Goal: Find specific page/section: Find specific page/section

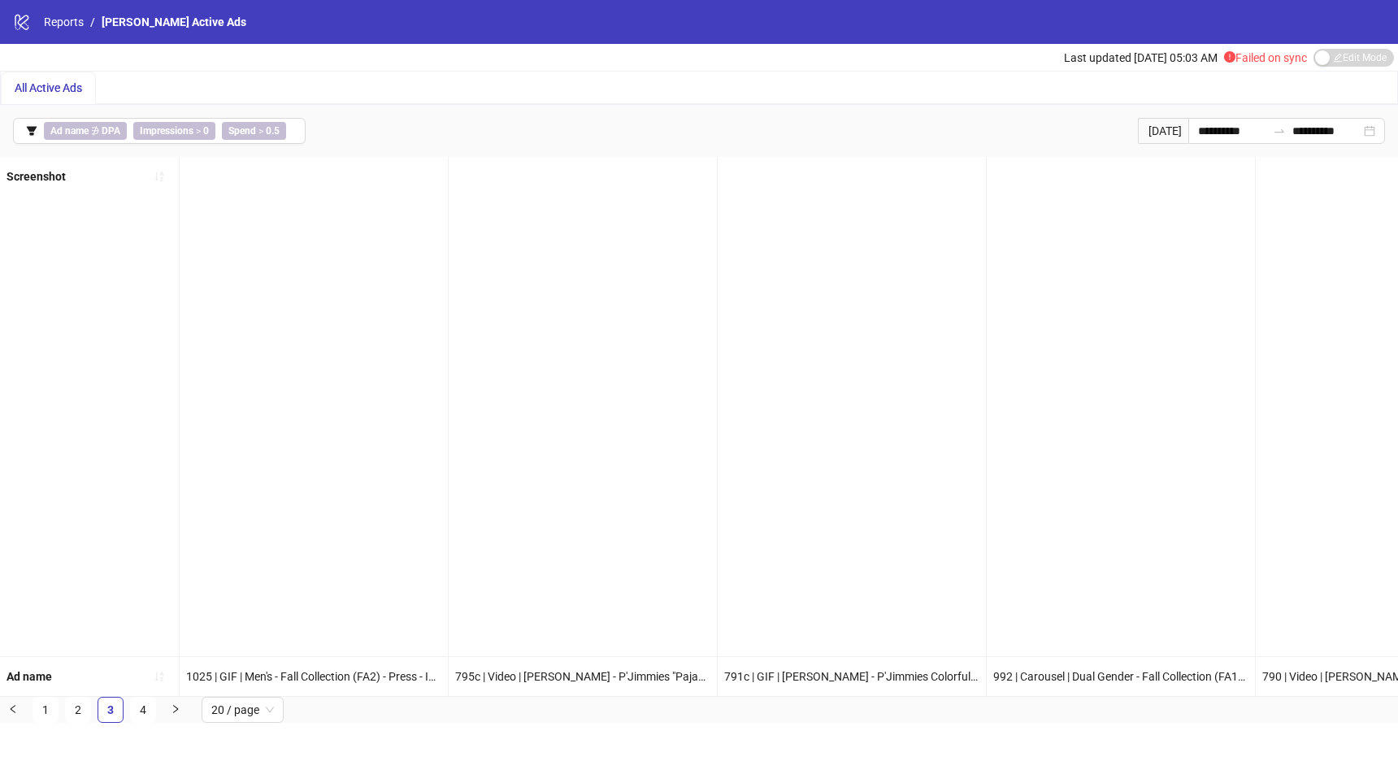
scroll to position [0, 3447]
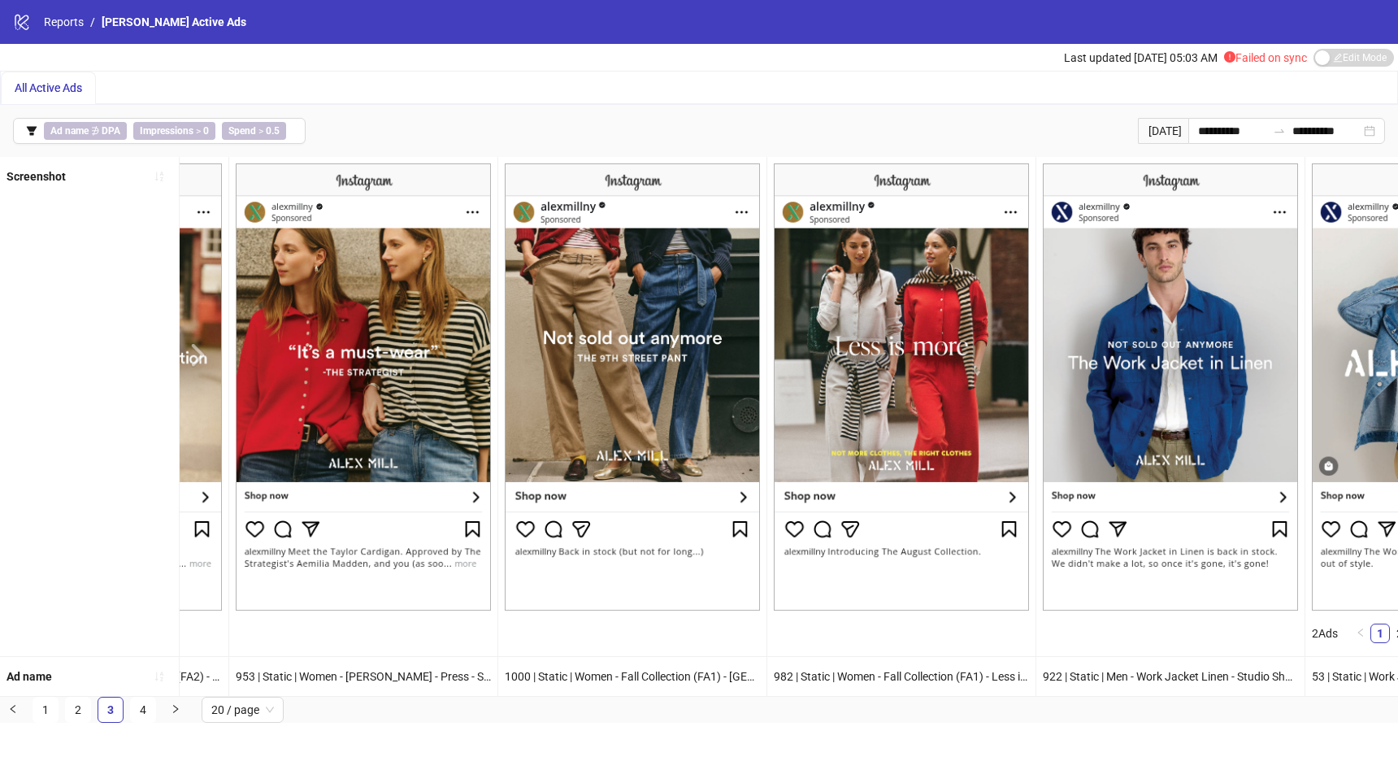
click at [63, 81] on span "All Active Ads" at bounding box center [48, 87] width 67 height 13
click at [64, 89] on span "All Active Ads" at bounding box center [48, 87] width 67 height 13
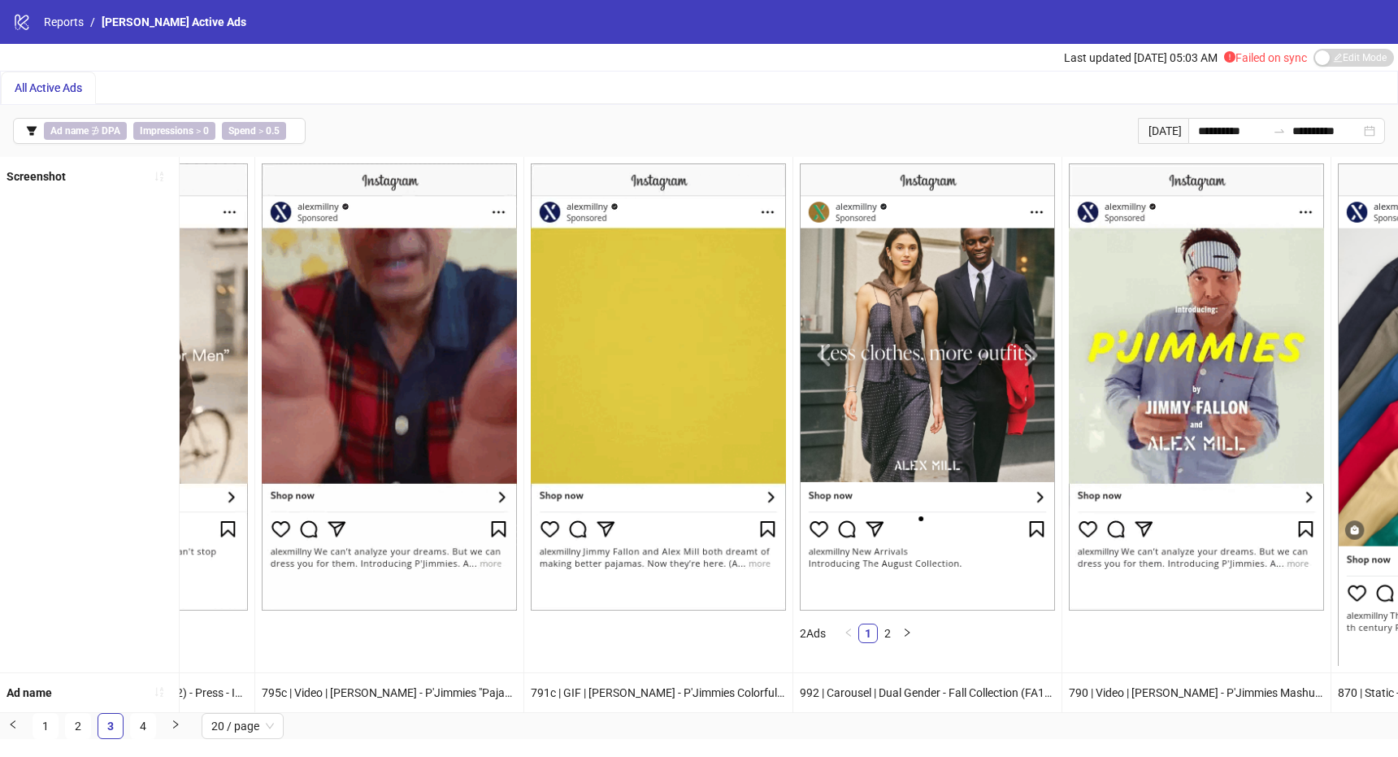
scroll to position [0, 197]
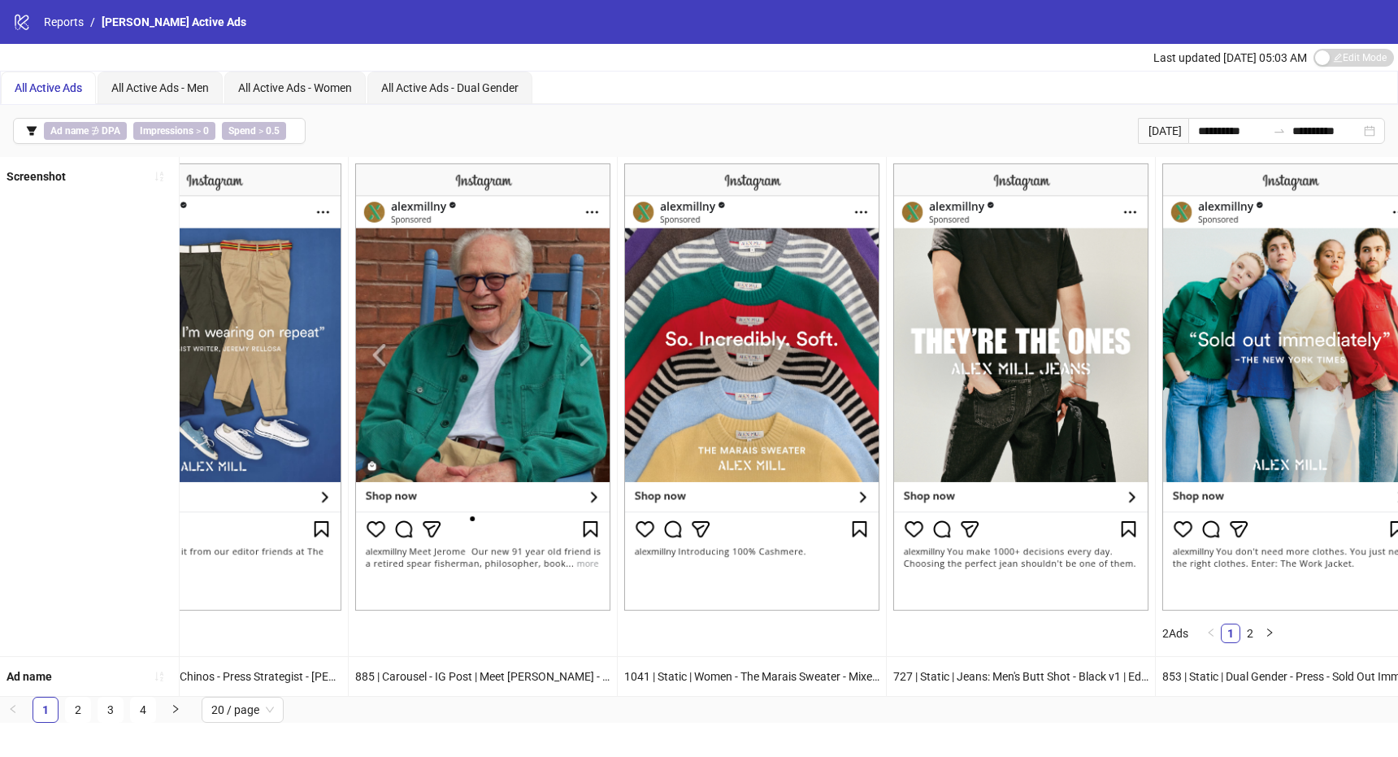
scroll to position [0, 4161]
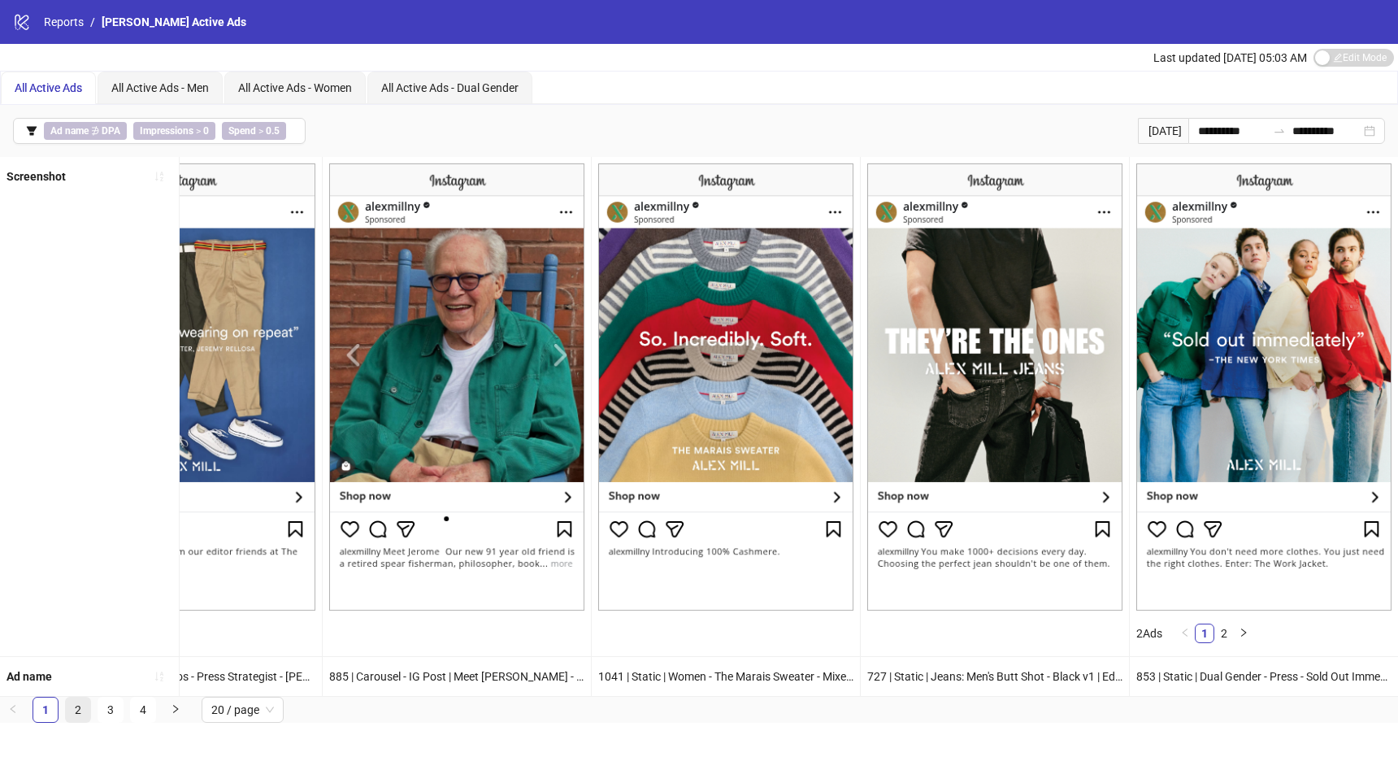
click at [77, 719] on link "2" at bounding box center [78, 709] width 24 height 24
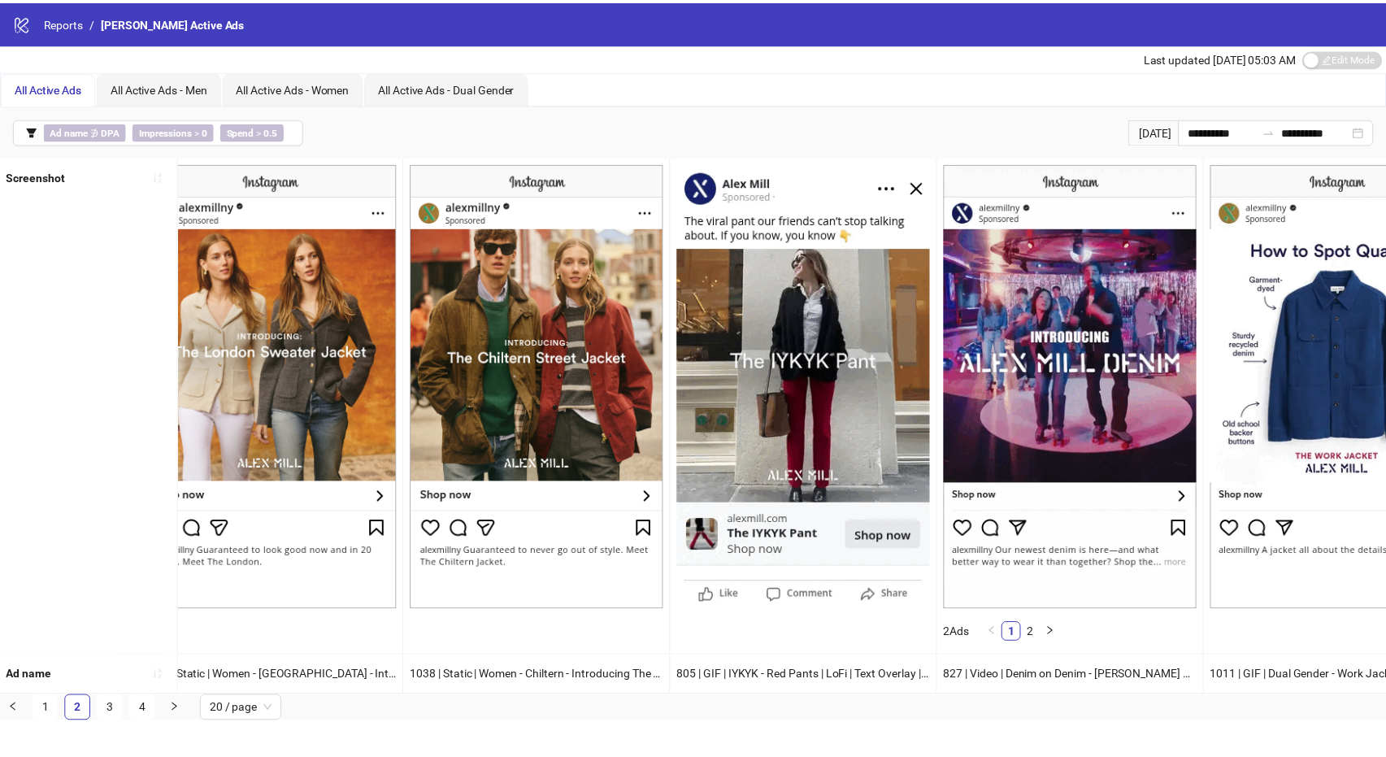
scroll to position [0, 0]
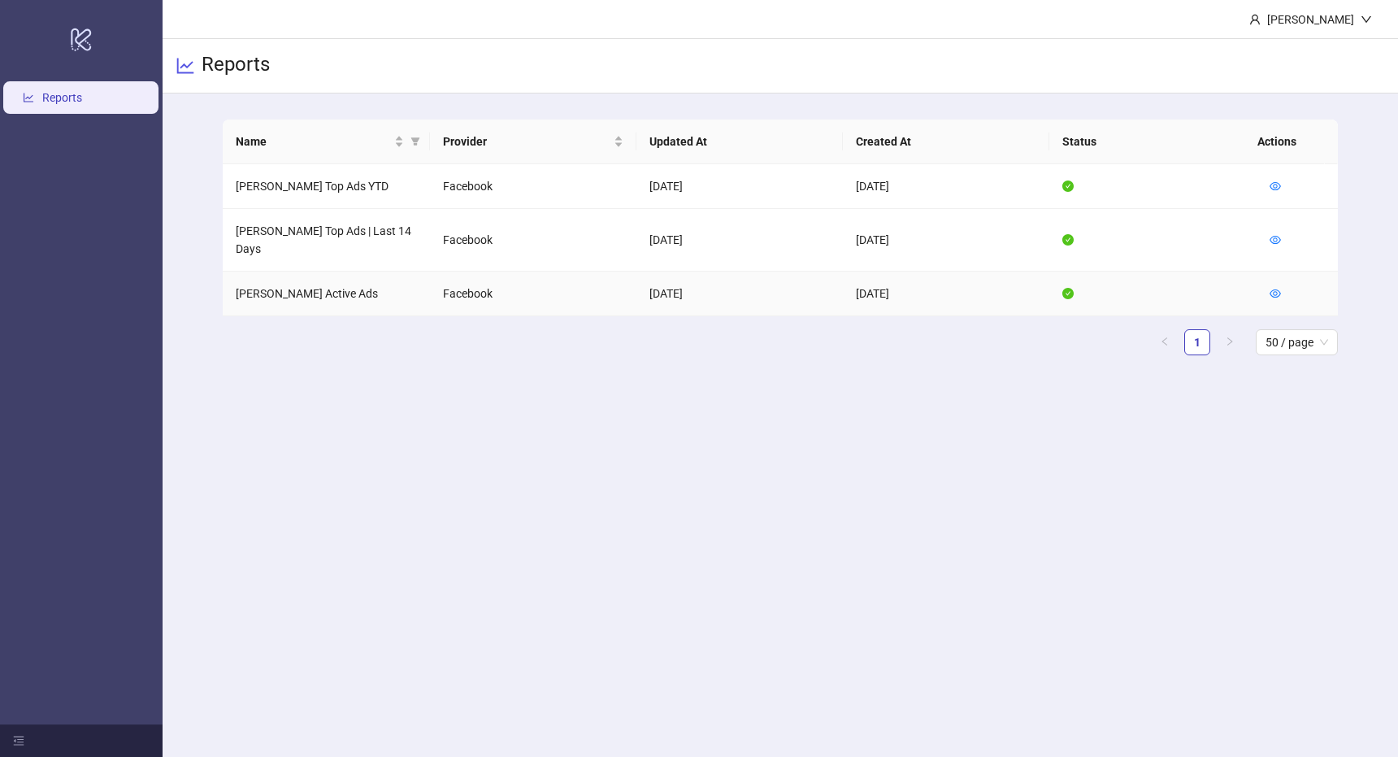
click at [301, 280] on td "[PERSON_NAME] Active Ads" at bounding box center [326, 293] width 206 height 45
click at [366, 277] on td "[PERSON_NAME] Active Ads" at bounding box center [326, 293] width 206 height 45
click at [1273, 288] on icon "eye" at bounding box center [1274, 293] width 11 height 11
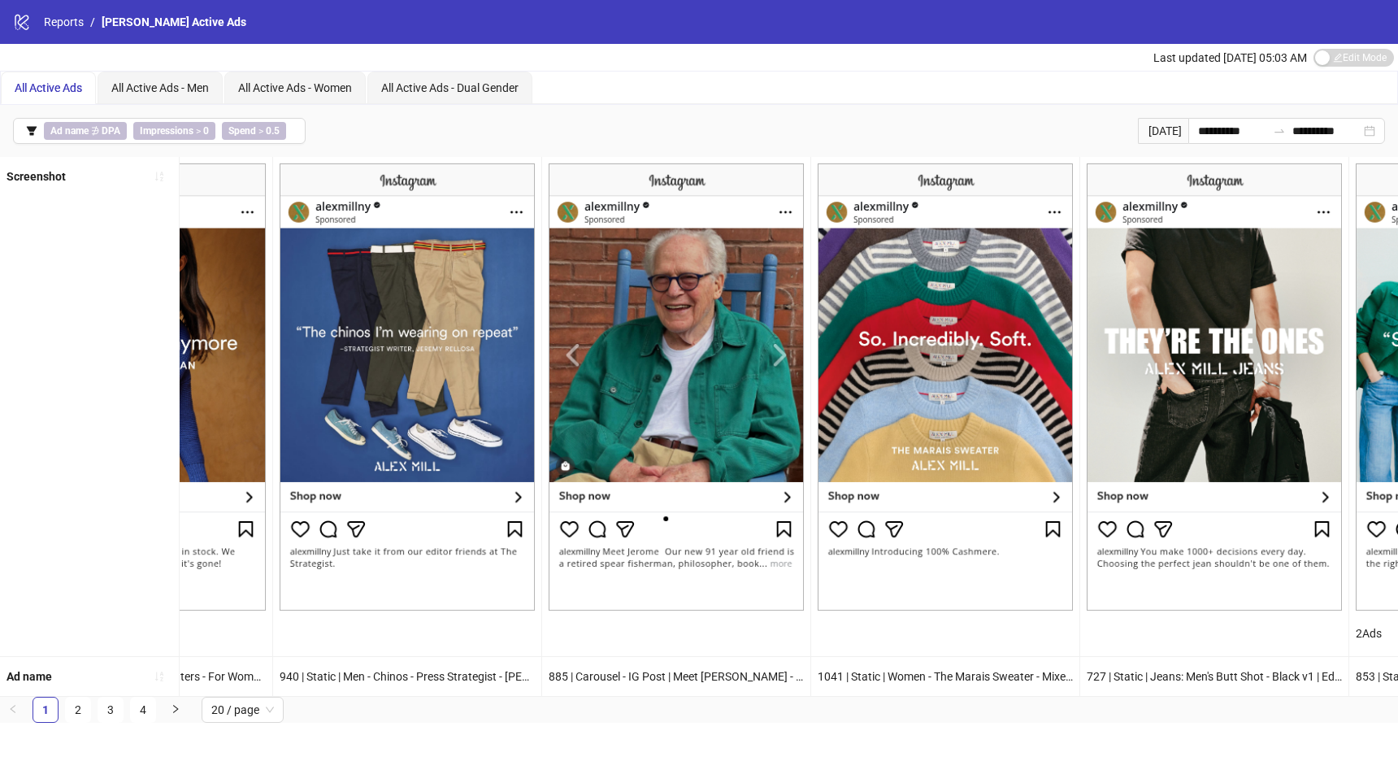
scroll to position [0, 4161]
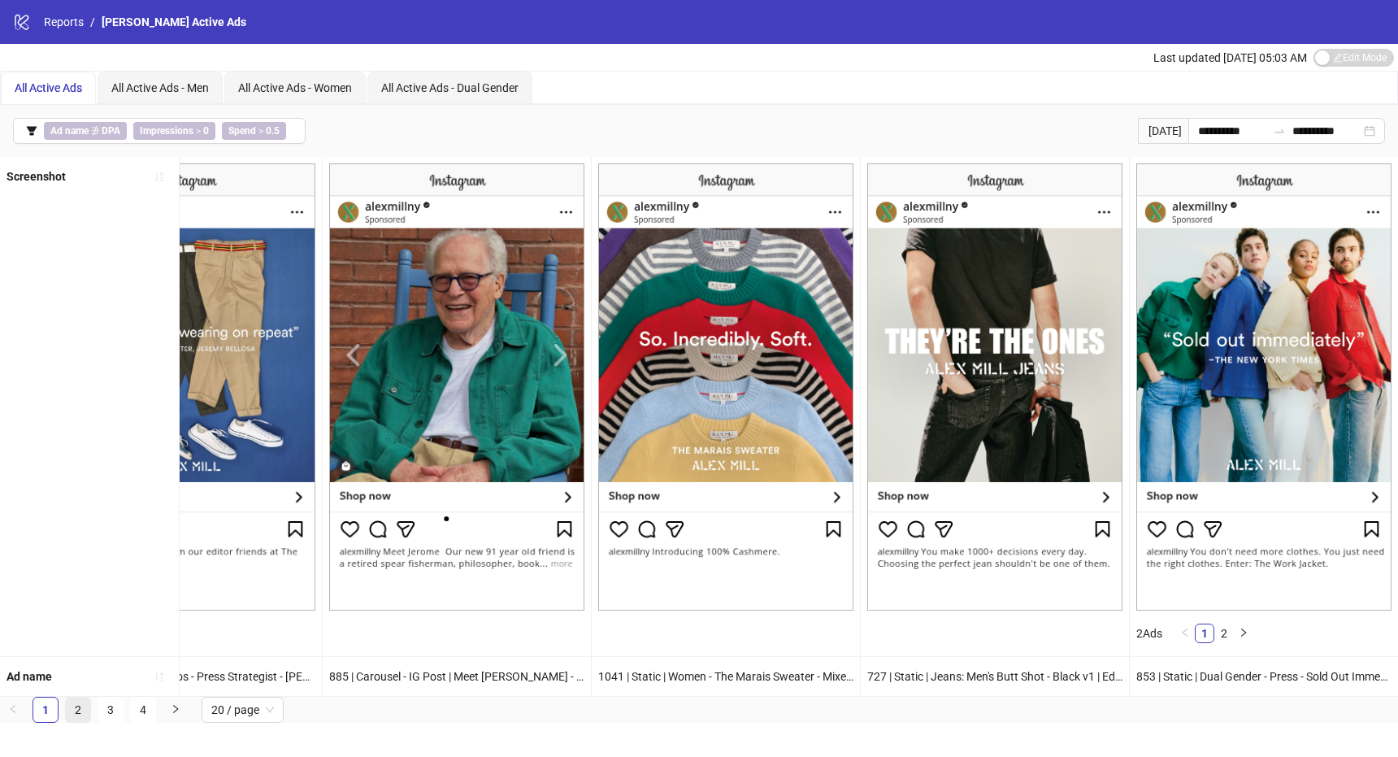
click at [76, 722] on link "2" at bounding box center [78, 709] width 24 height 24
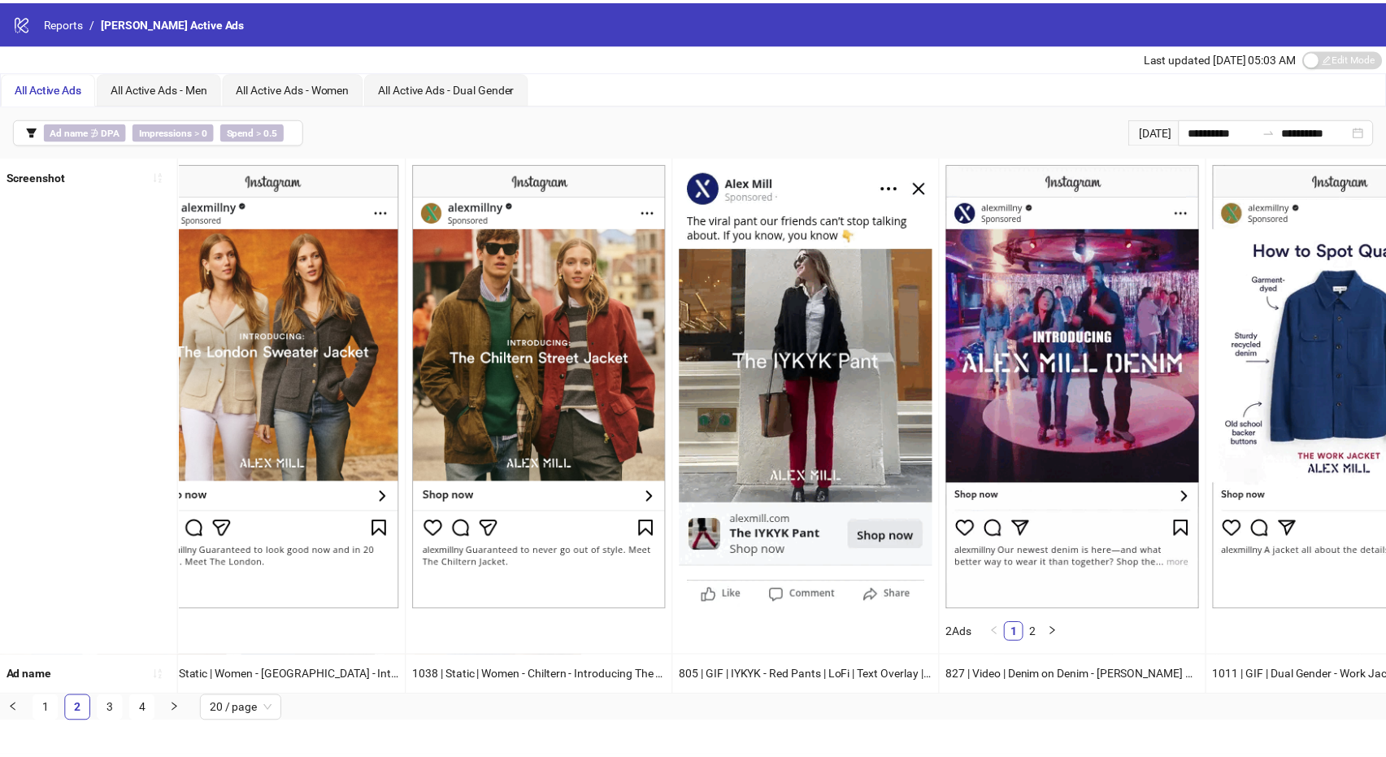
scroll to position [0, 0]
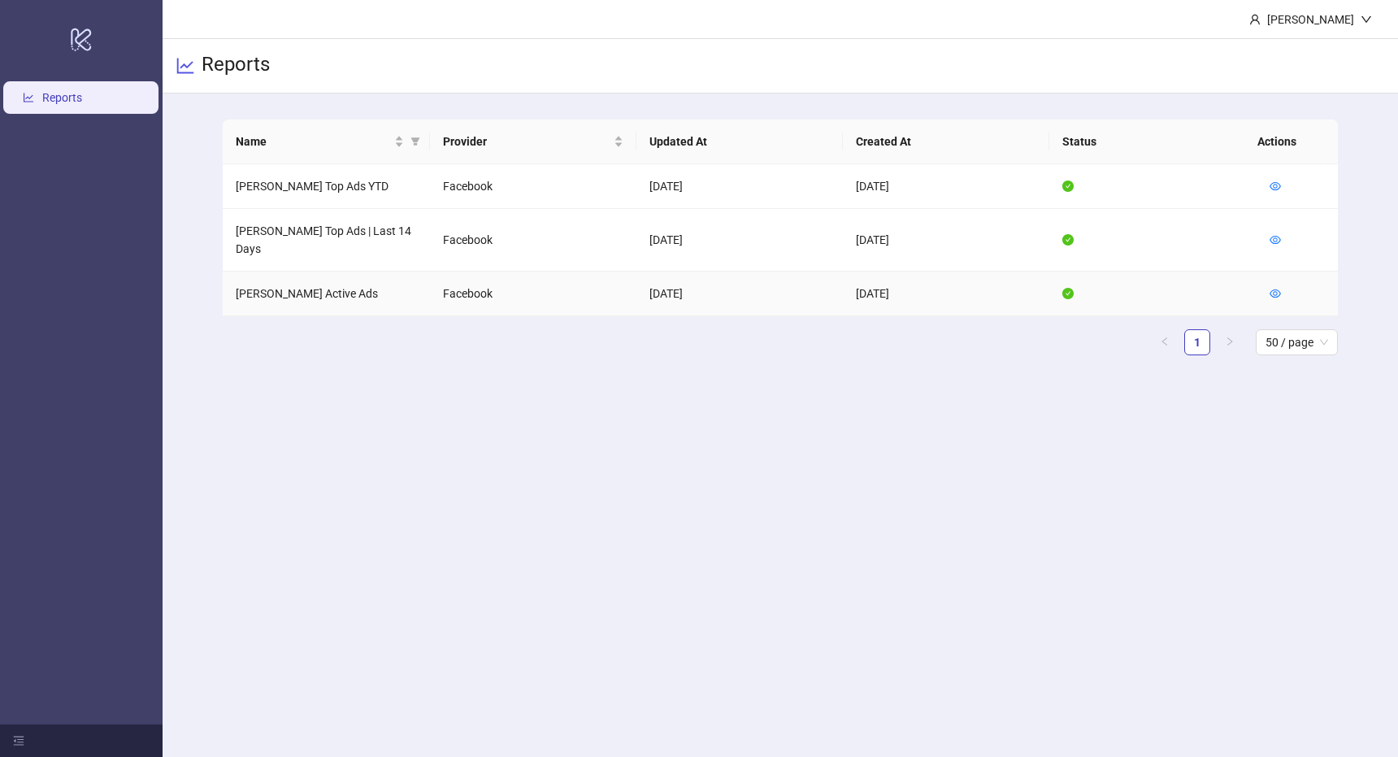
click at [1280, 272] on td at bounding box center [1296, 293] width 81 height 45
click at [1269, 288] on icon "eye" at bounding box center [1274, 293] width 11 height 11
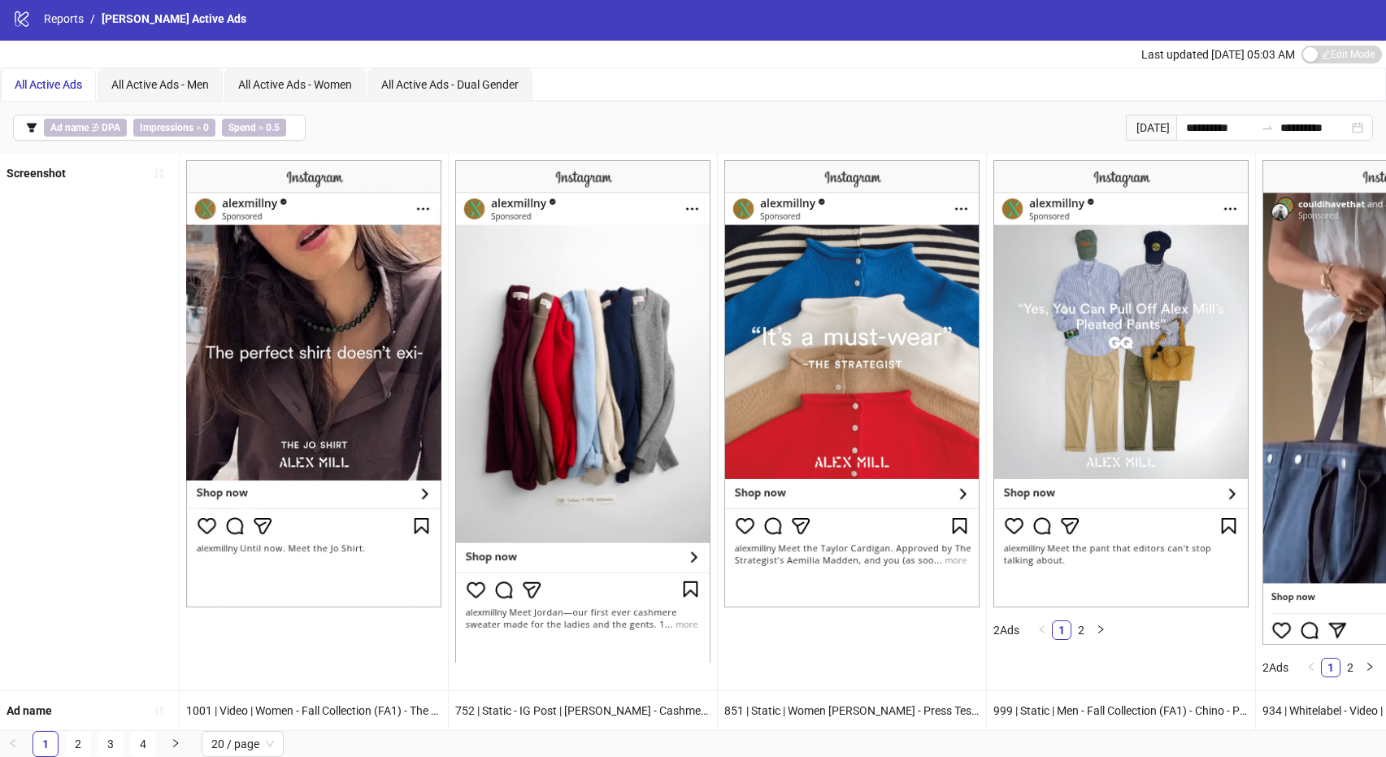
scroll to position [15, 0]
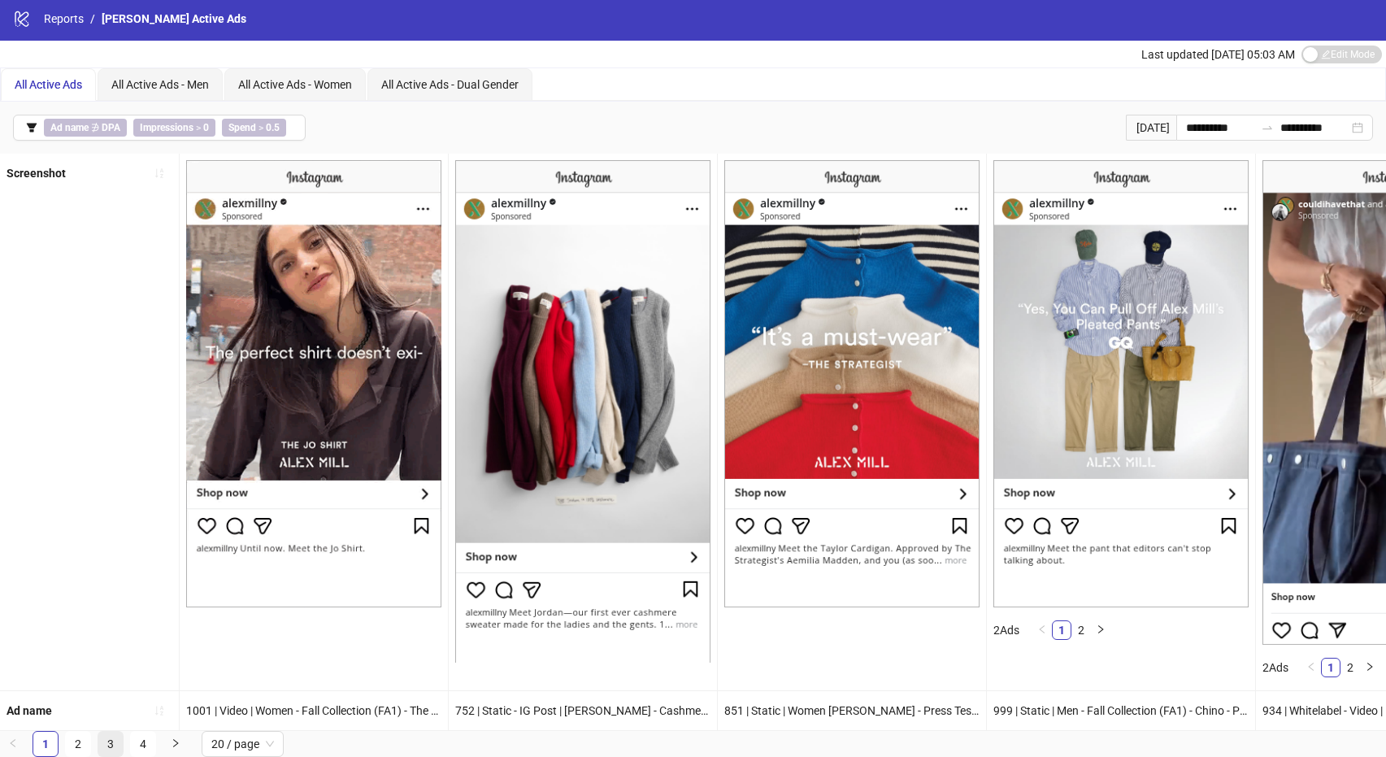
click at [112, 737] on link "3" at bounding box center [110, 743] width 24 height 24
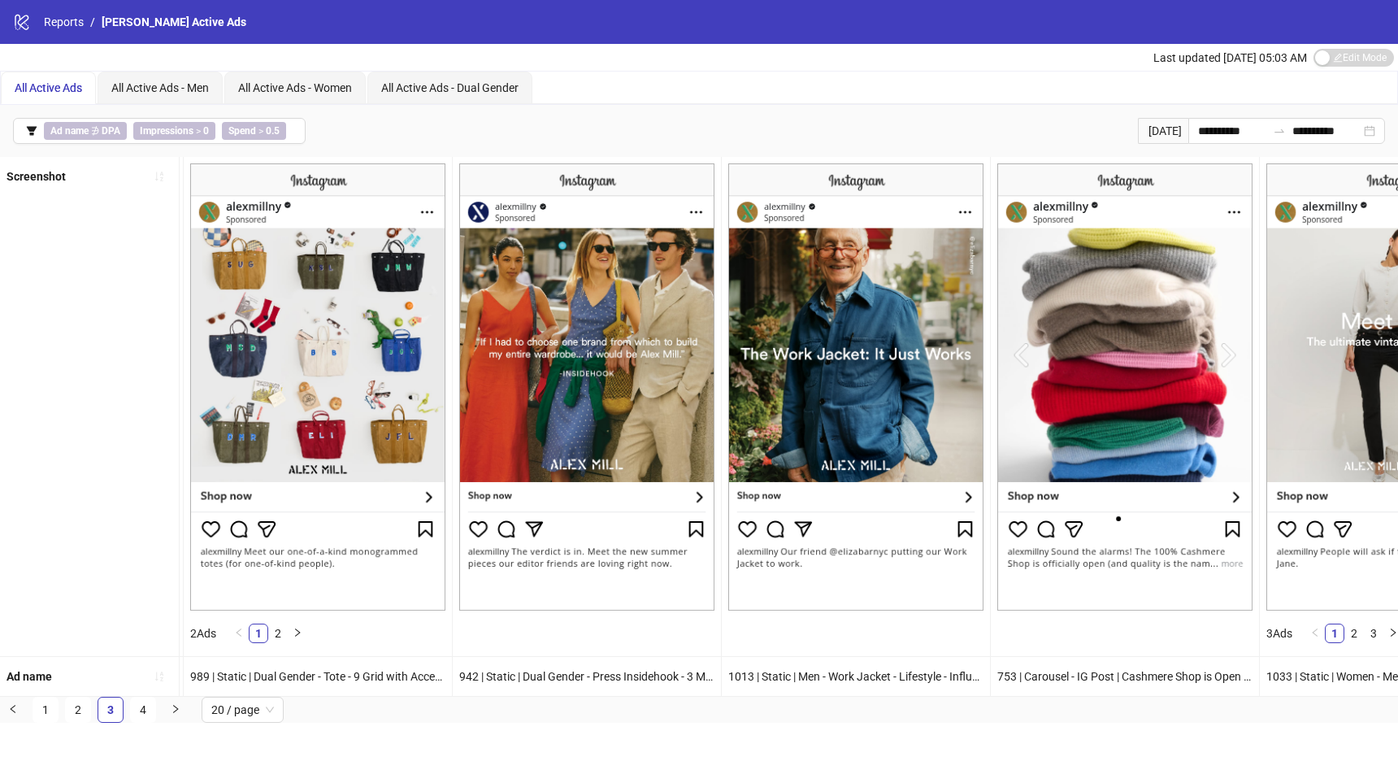
scroll to position [0, 4161]
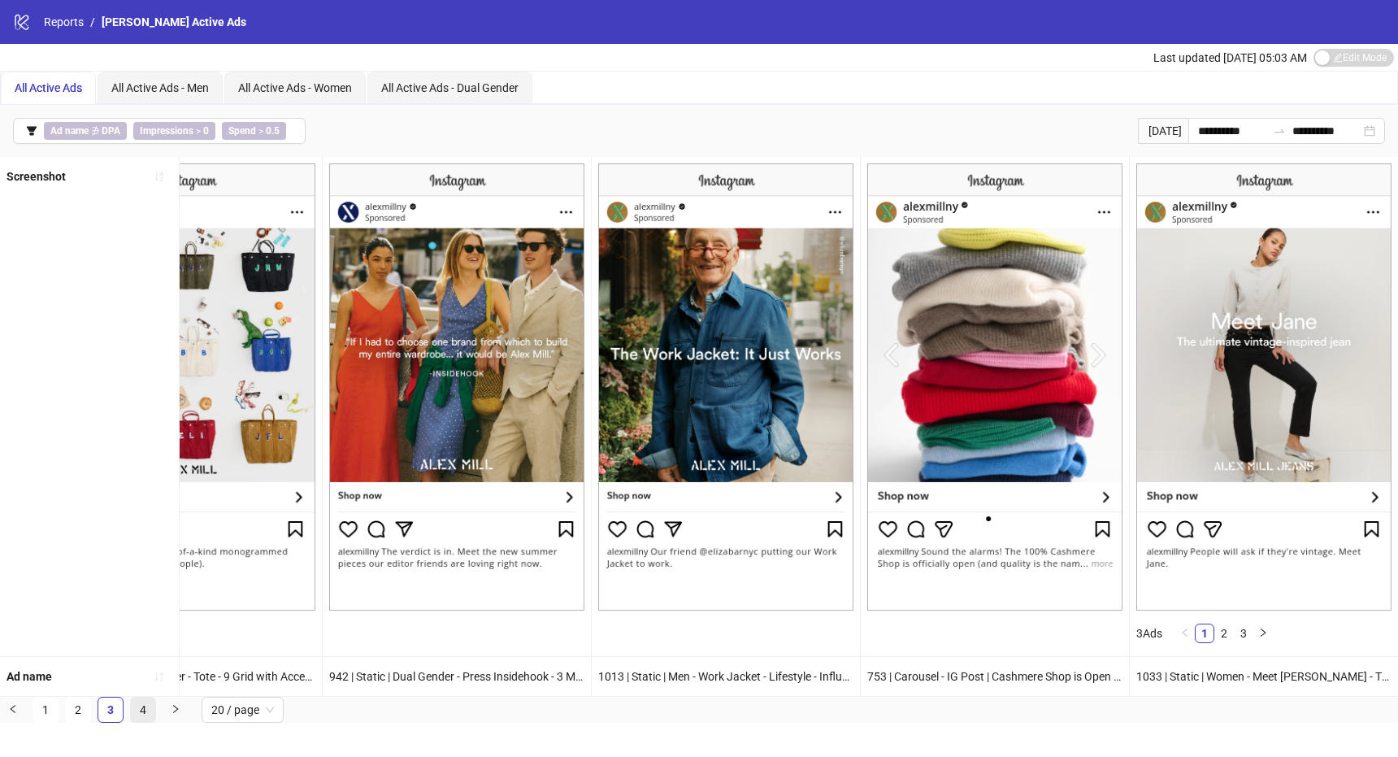
click at [144, 718] on link "4" at bounding box center [143, 709] width 24 height 24
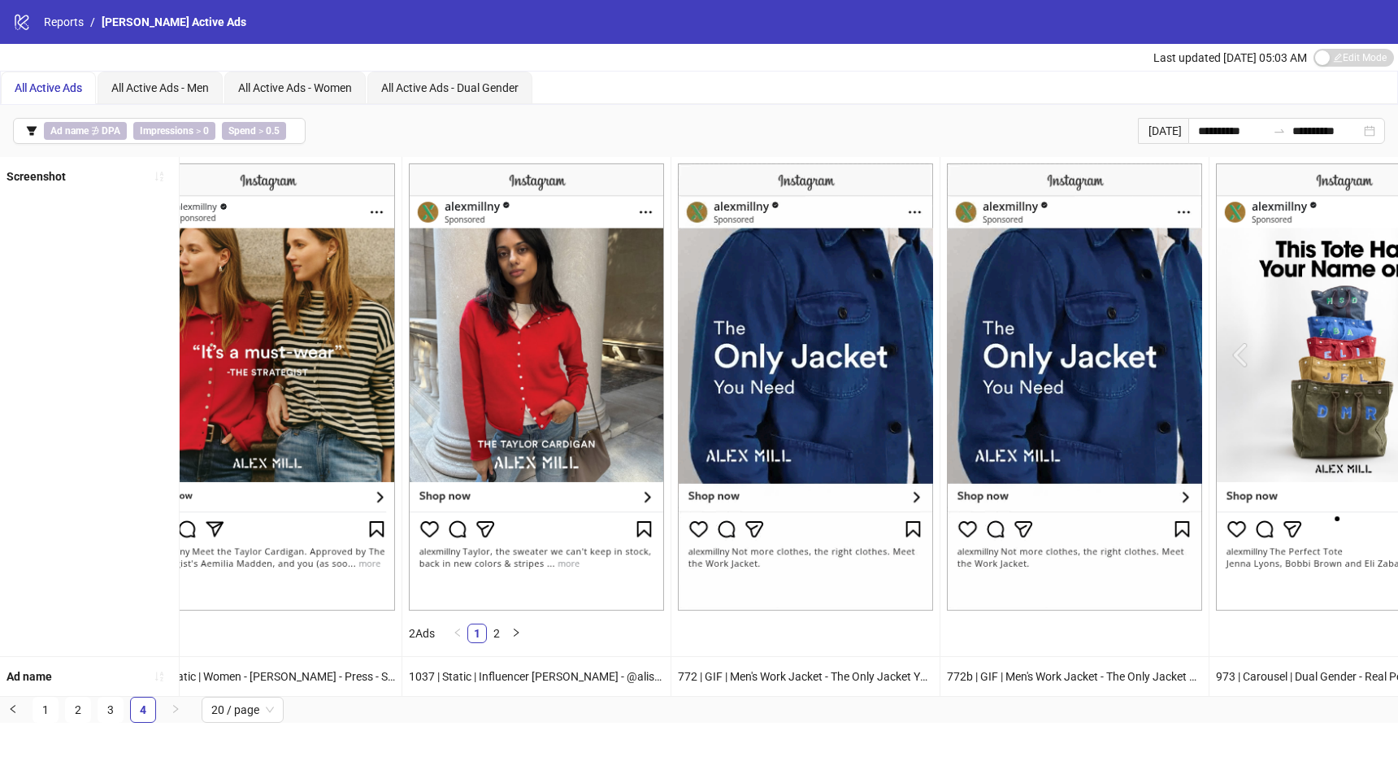
scroll to position [0, 0]
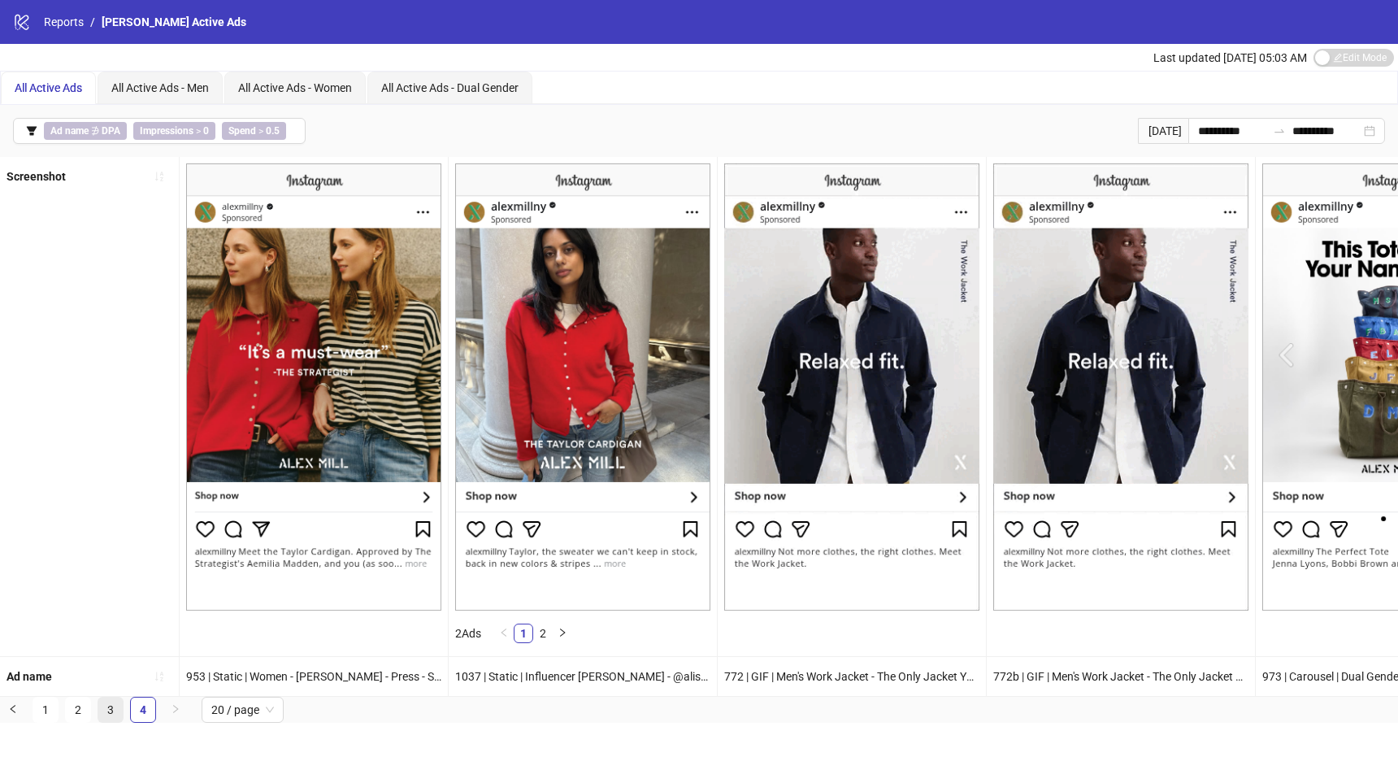
click at [116, 719] on link "3" at bounding box center [110, 709] width 24 height 24
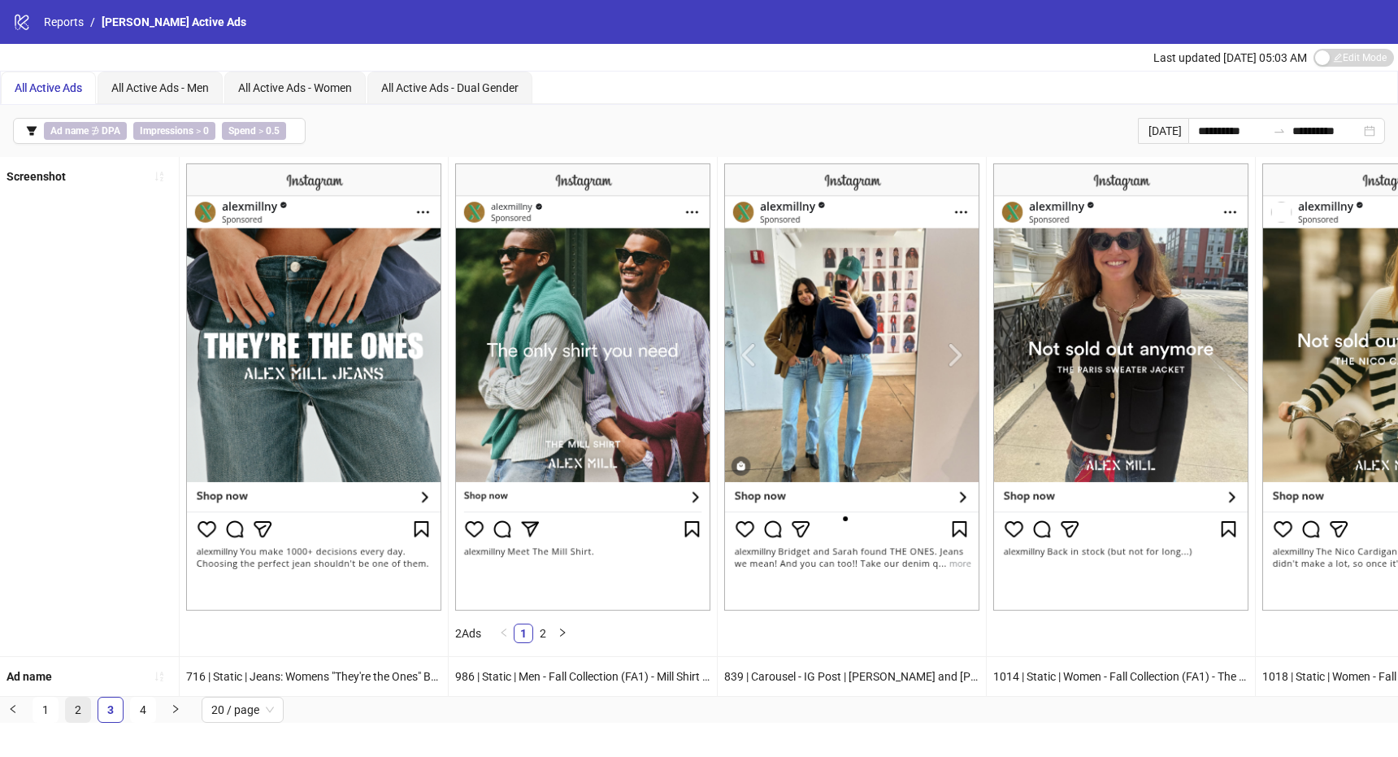
click at [77, 718] on link "2" at bounding box center [78, 709] width 24 height 24
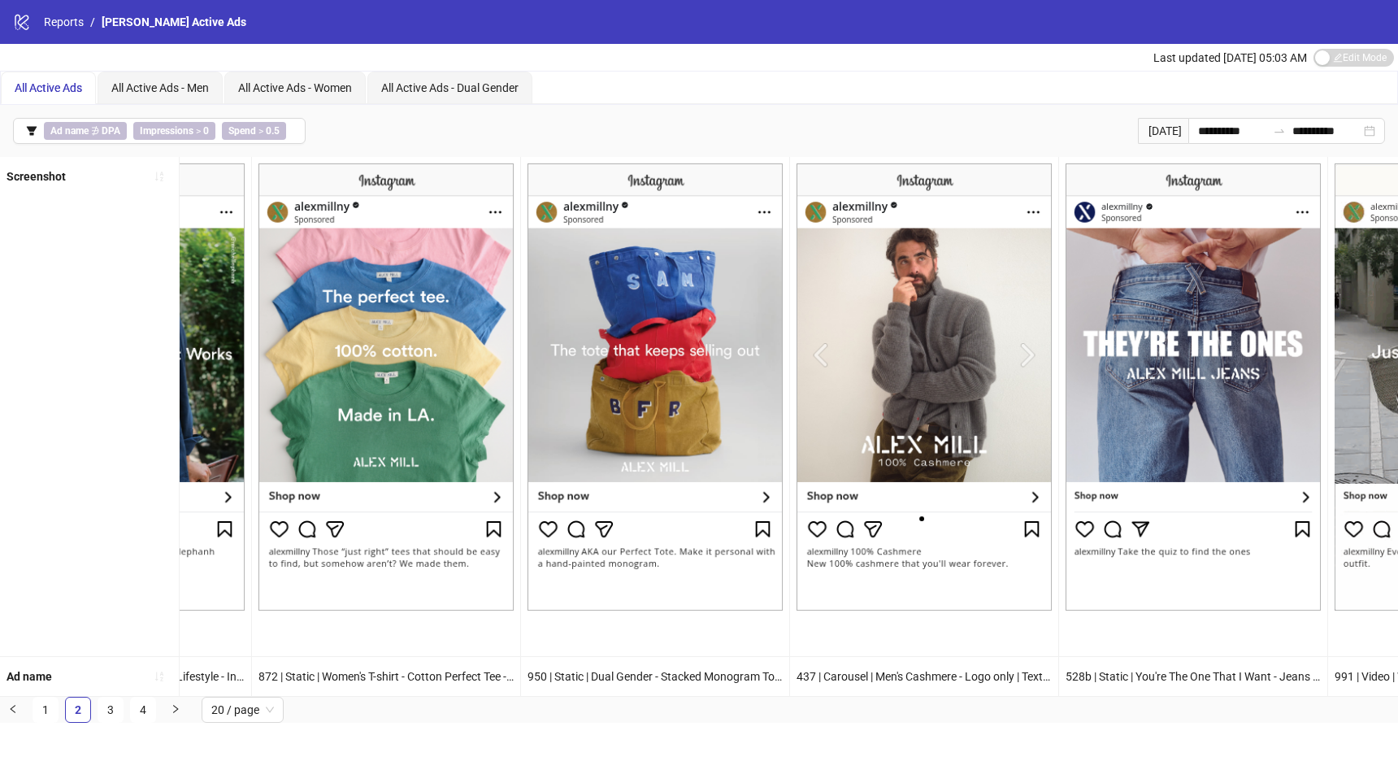
scroll to position [0, 4161]
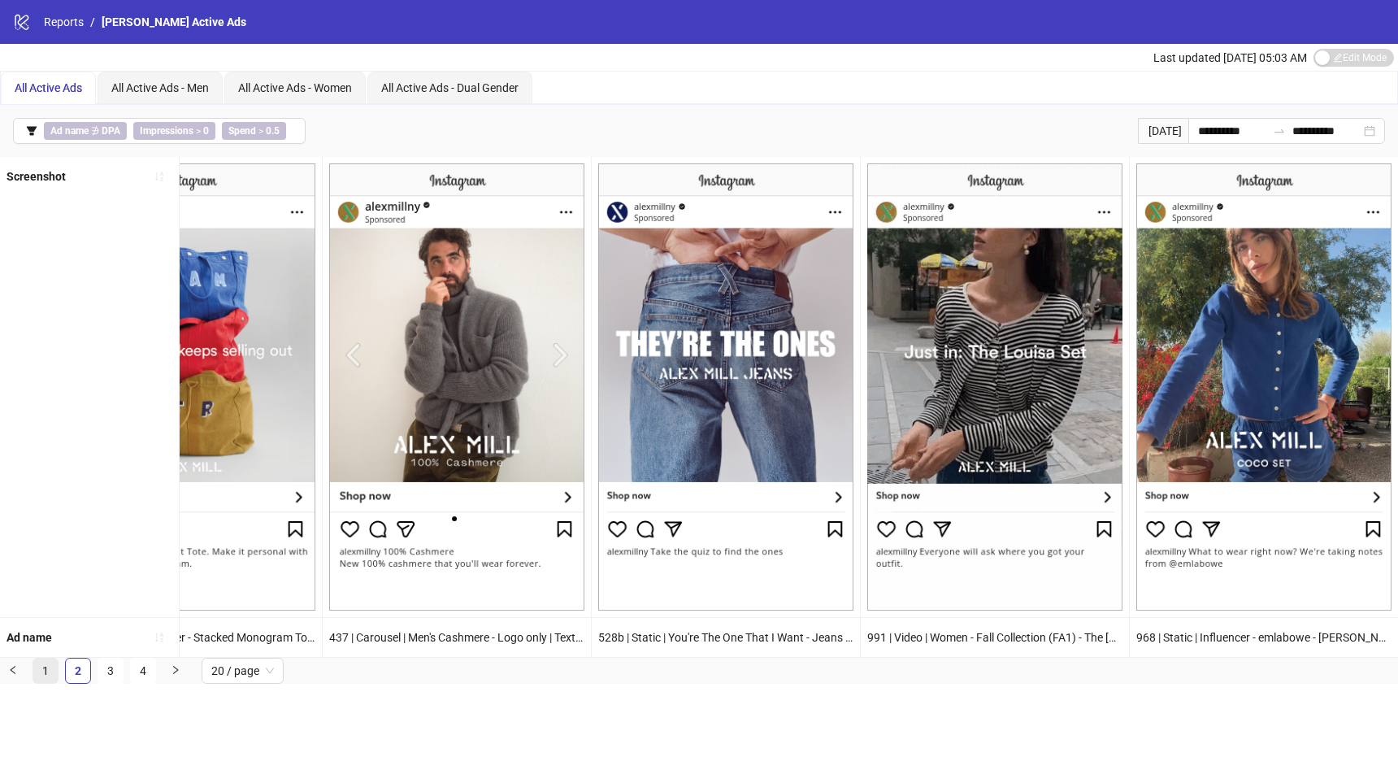
click at [44, 679] on link "1" at bounding box center [45, 670] width 24 height 24
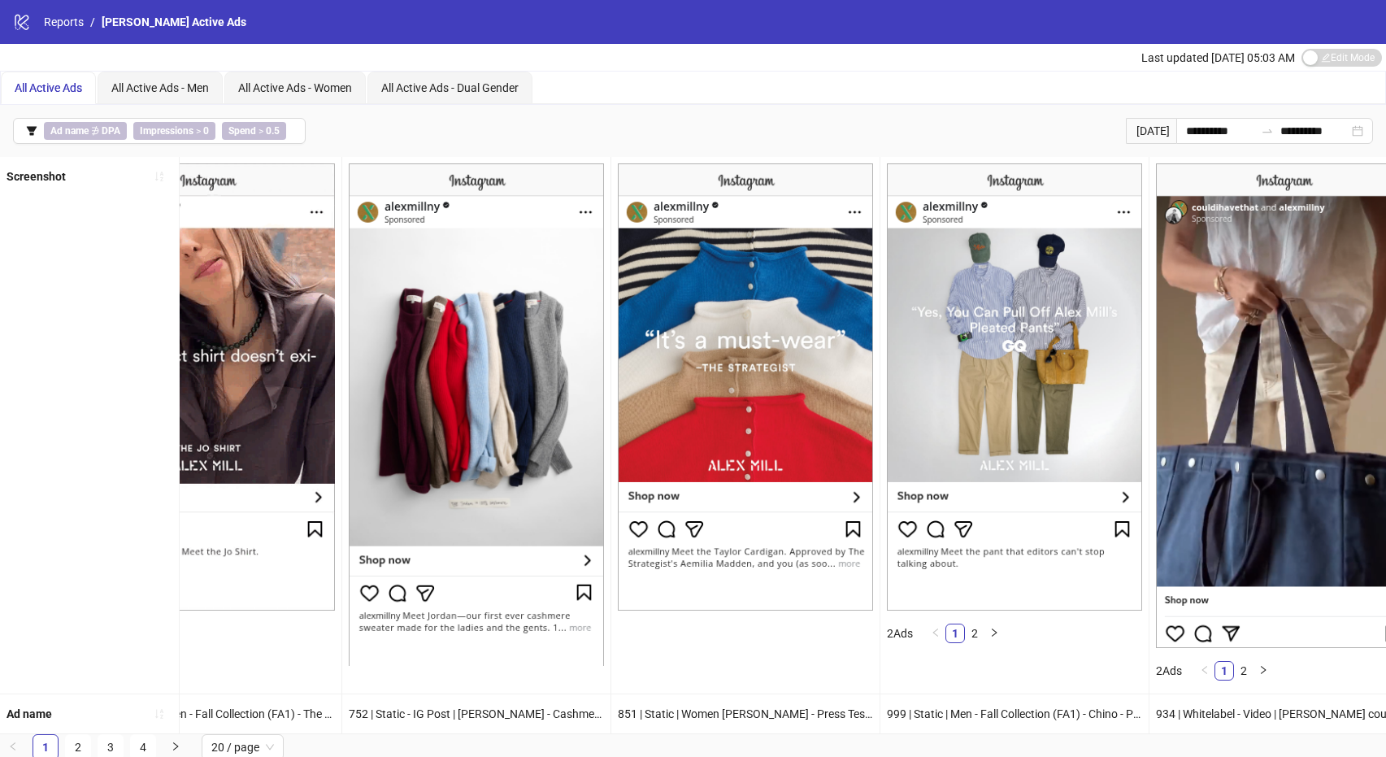
scroll to position [0, 0]
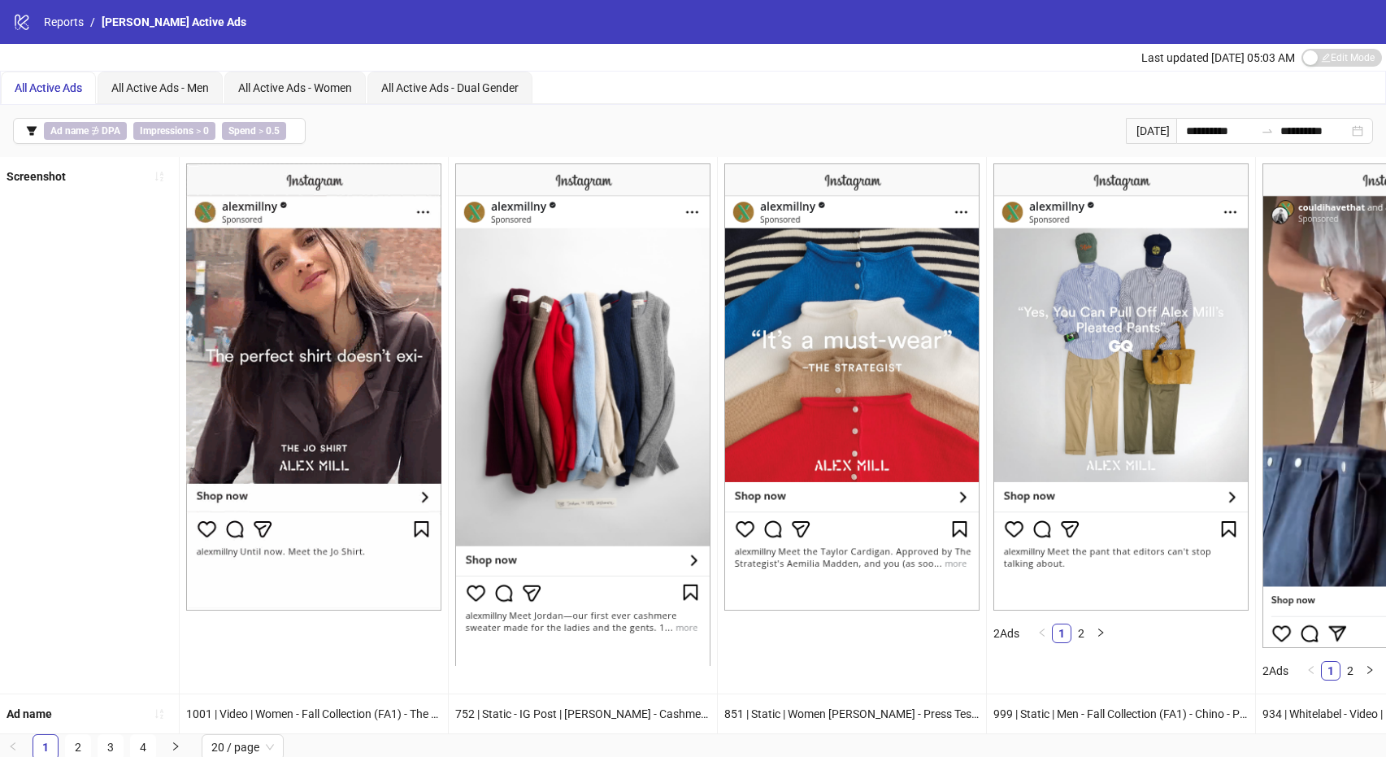
click at [152, 205] on div "Screenshot" at bounding box center [90, 425] width 180 height 536
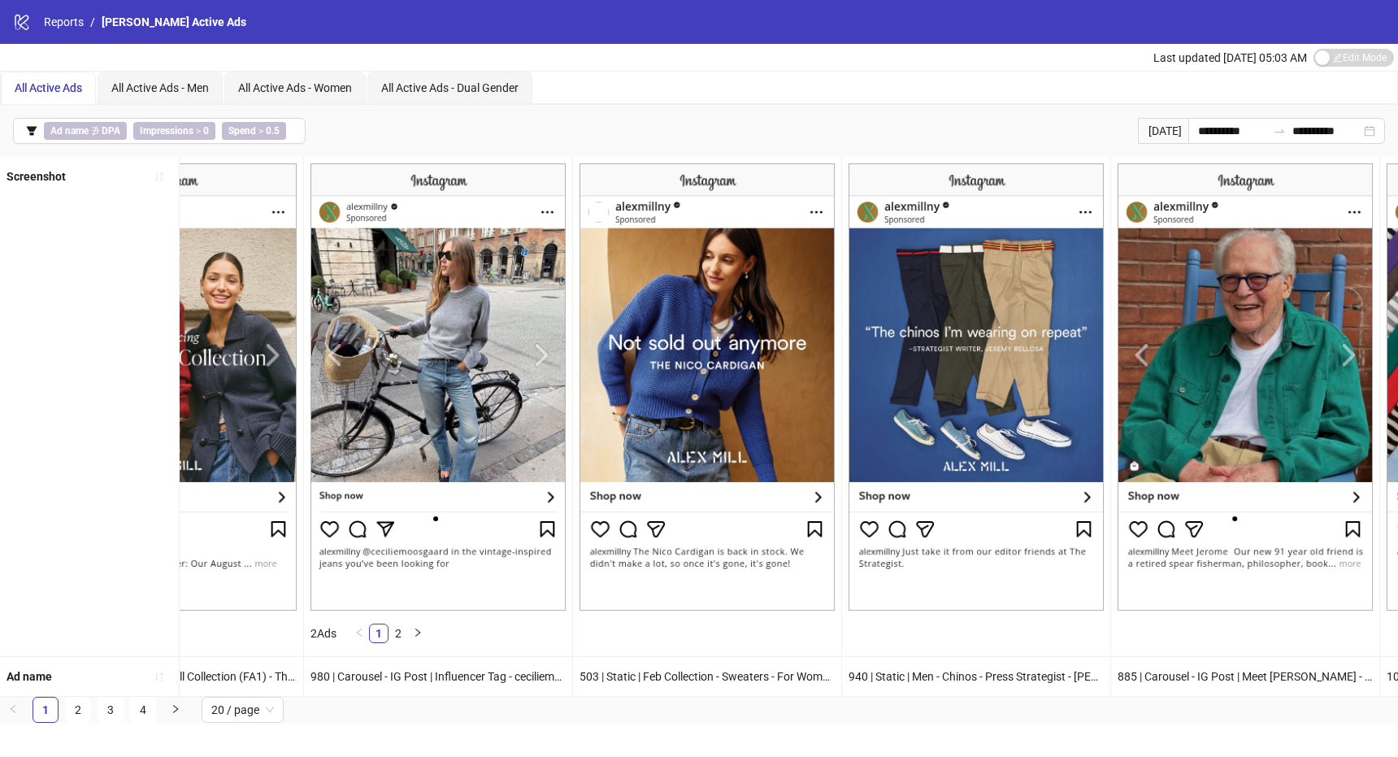
scroll to position [0, 3372]
